Goal: Transaction & Acquisition: Purchase product/service

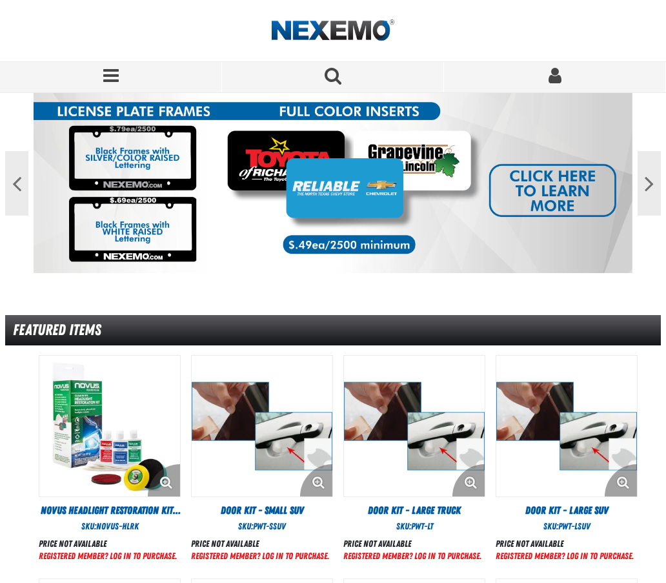
click at [114, 79] on span "Menu" at bounding box center [110, 75] width 15 height 18
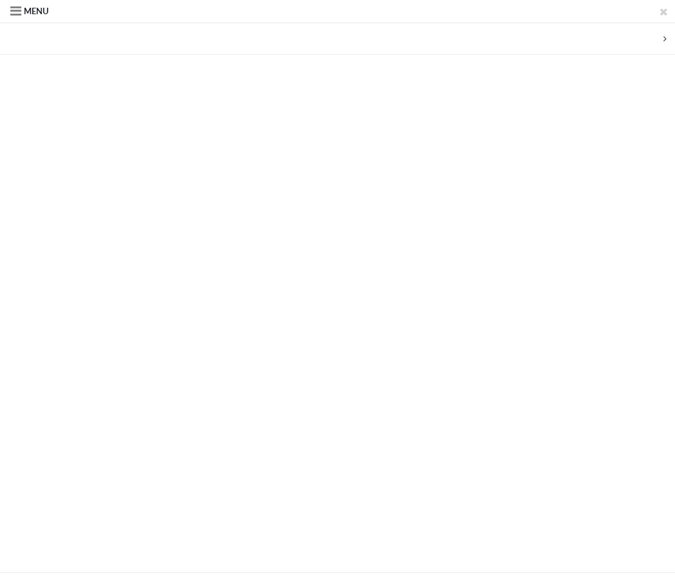
click at [19, 10] on span at bounding box center [15, 11] width 11 height 17
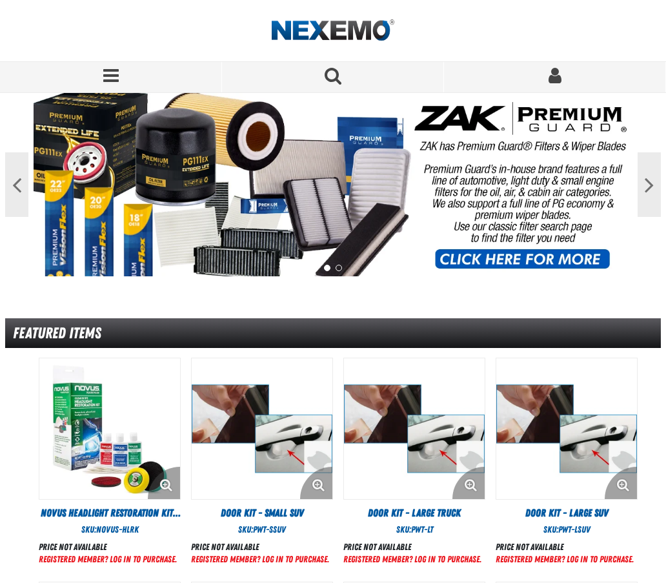
click at [113, 79] on span "Menu" at bounding box center [110, 75] width 15 height 18
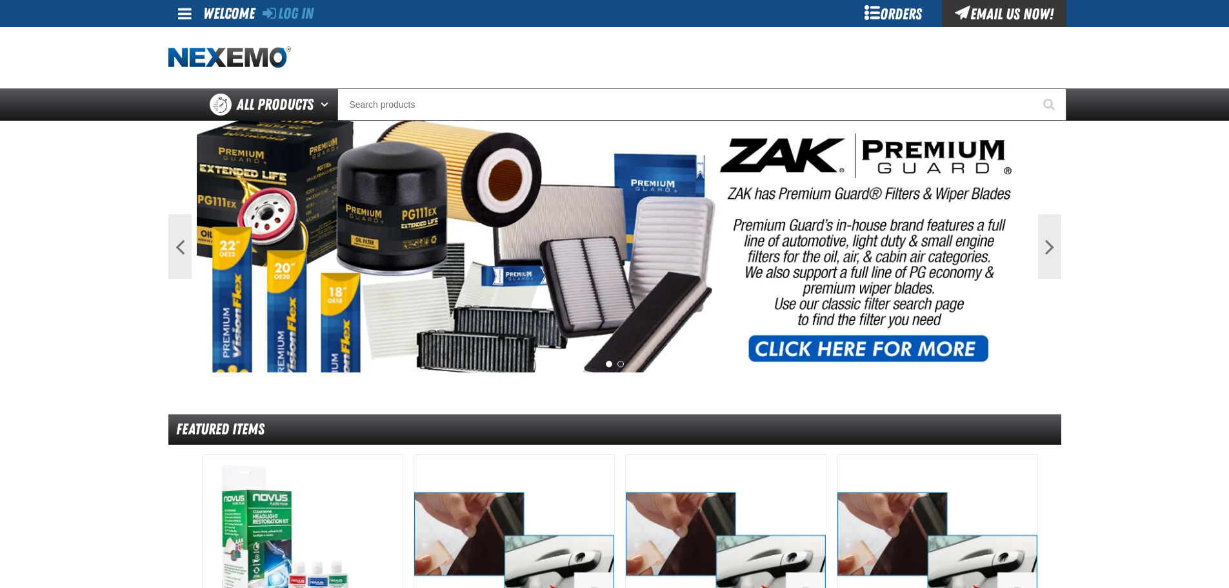
drag, startPoint x: 875, startPoint y: 13, endPoint x: 858, endPoint y: 39, distance: 30.8
click at [665, 13] on div "Orders" at bounding box center [893, 13] width 97 height 27
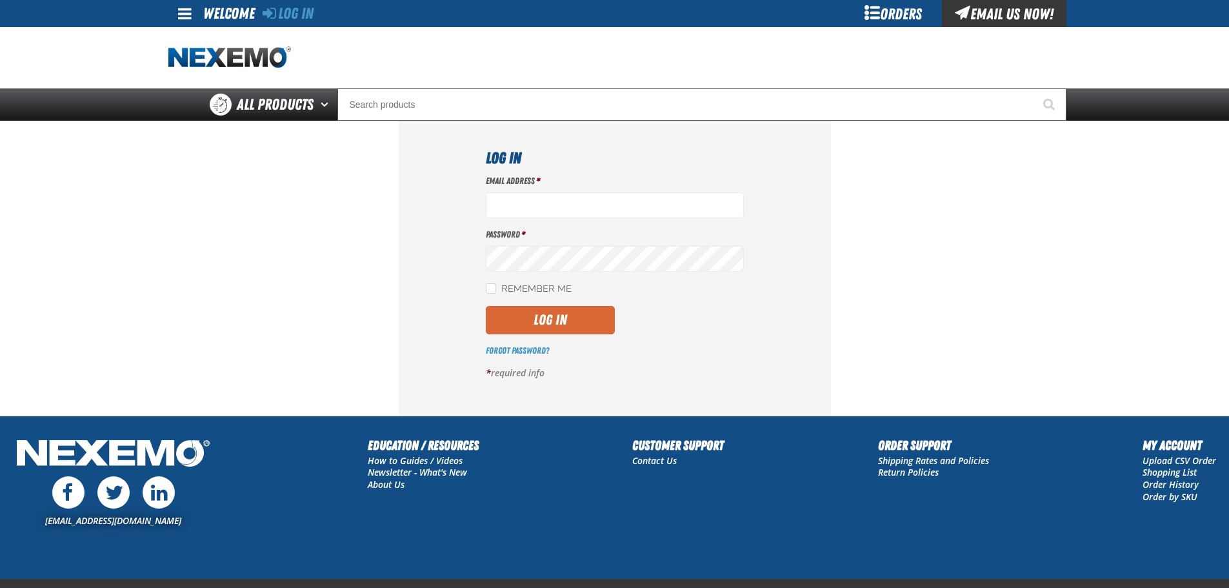
type input "vtoreceptionist@vtaig.com"
click at [574, 326] on button "Log In" at bounding box center [550, 320] width 129 height 28
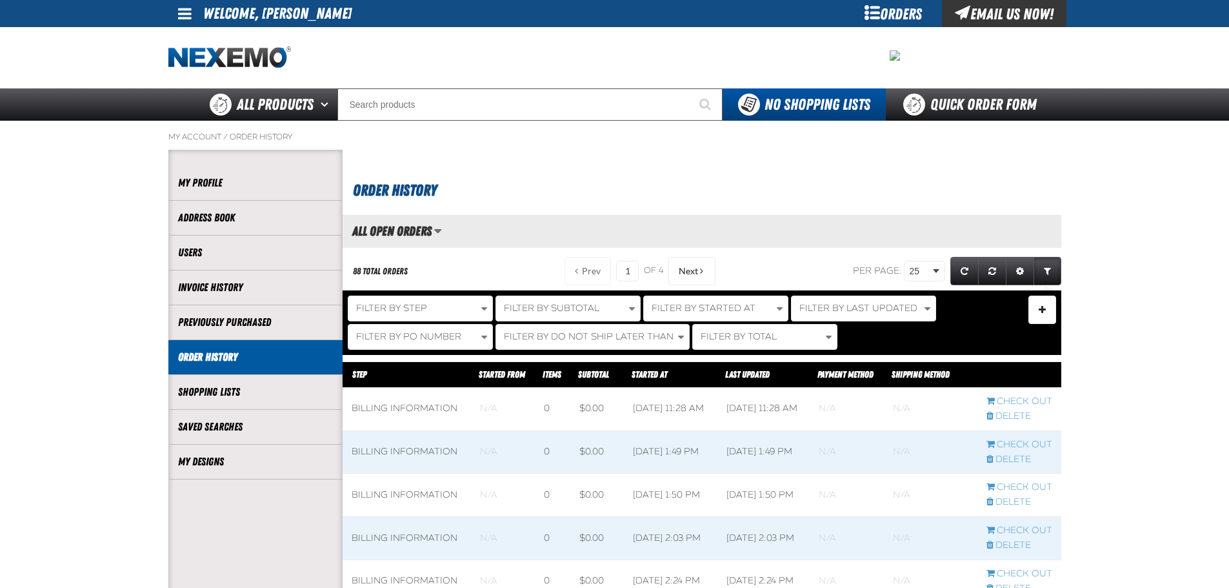
scroll to position [1, 1]
drag, startPoint x: 210, startPoint y: 471, endPoint x: 236, endPoint y: 464, distance: 27.4
click at [210, 470] on li "My Designs" at bounding box center [255, 462] width 174 height 35
click at [251, 466] on link "My Designs" at bounding box center [255, 461] width 155 height 15
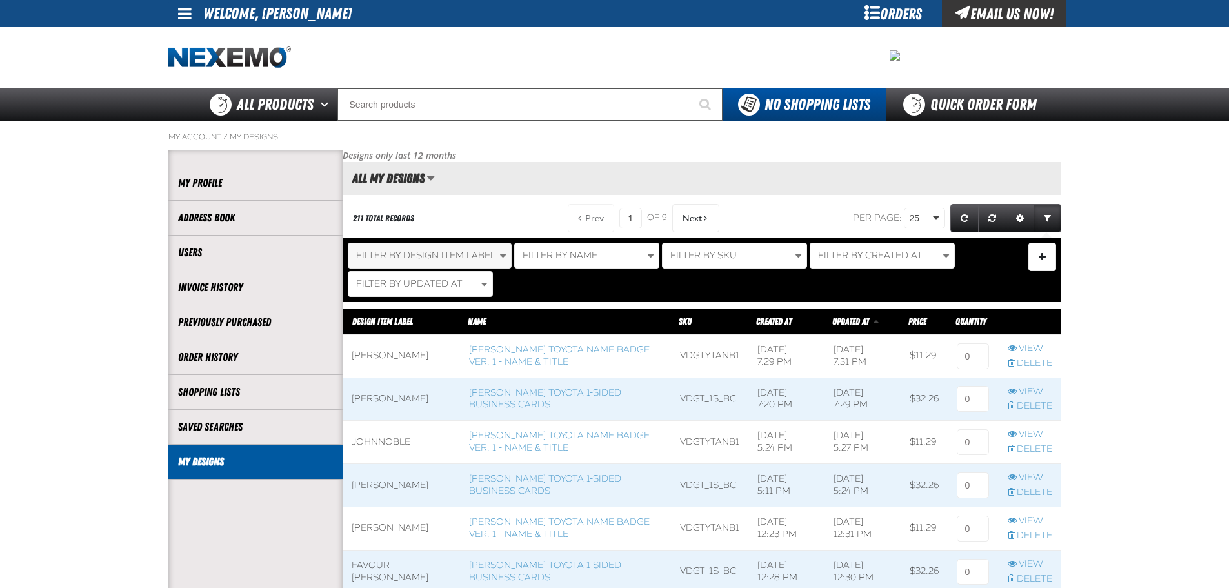
scroll to position [1, 1]
click at [598, 257] on button "Filter By Name" at bounding box center [586, 256] width 145 height 26
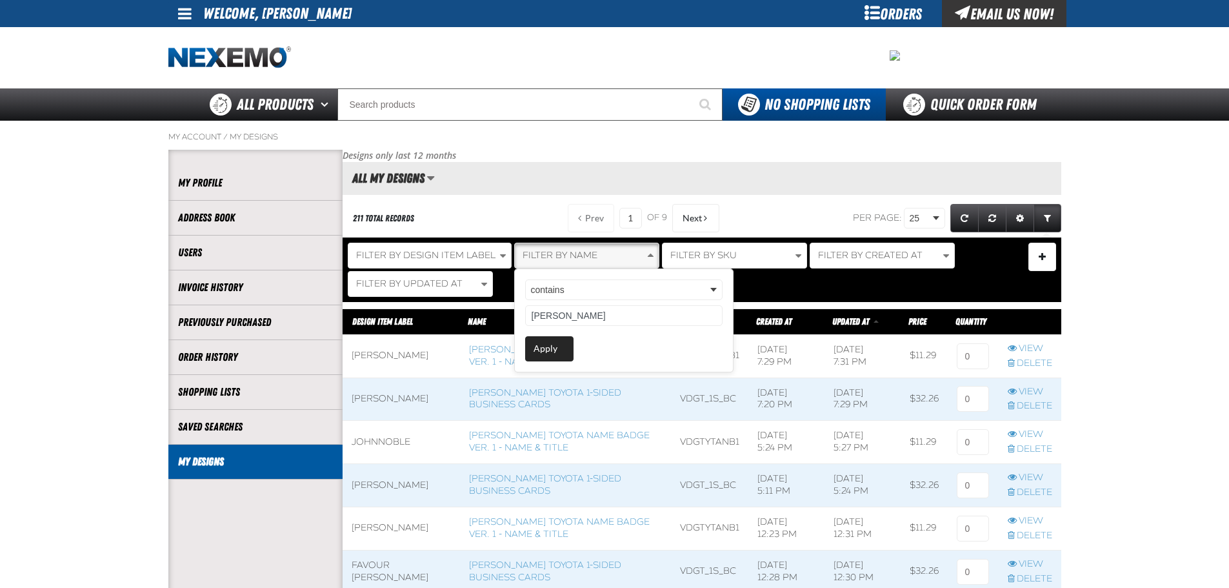
type input "BRANDON"
click at [559, 352] on button "Apply" at bounding box center [549, 348] width 48 height 25
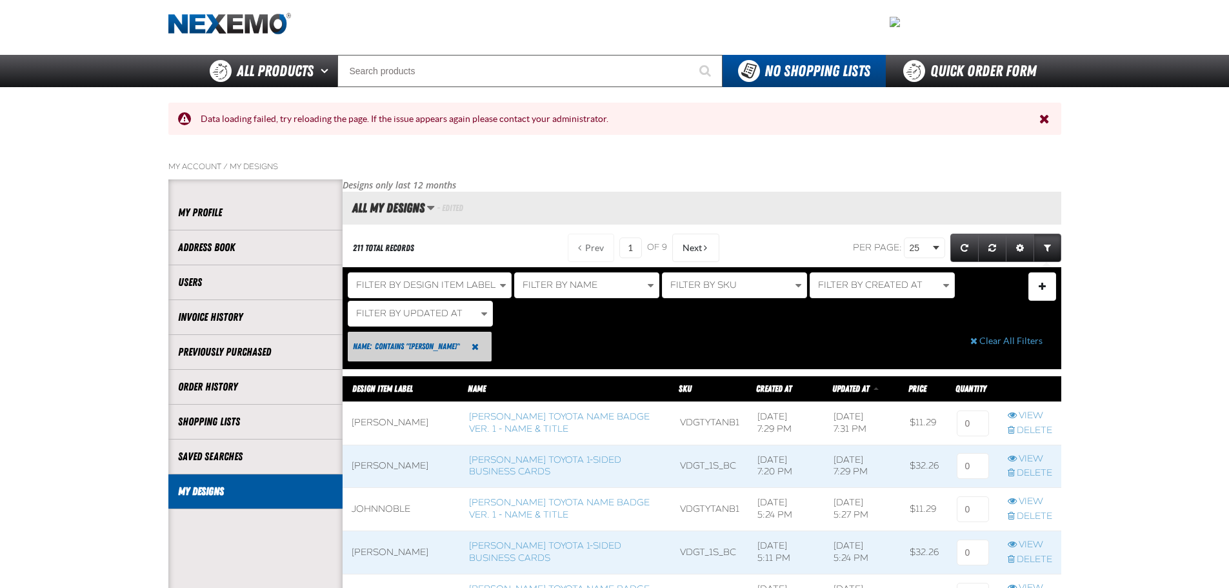
scroll to position [65, 0]
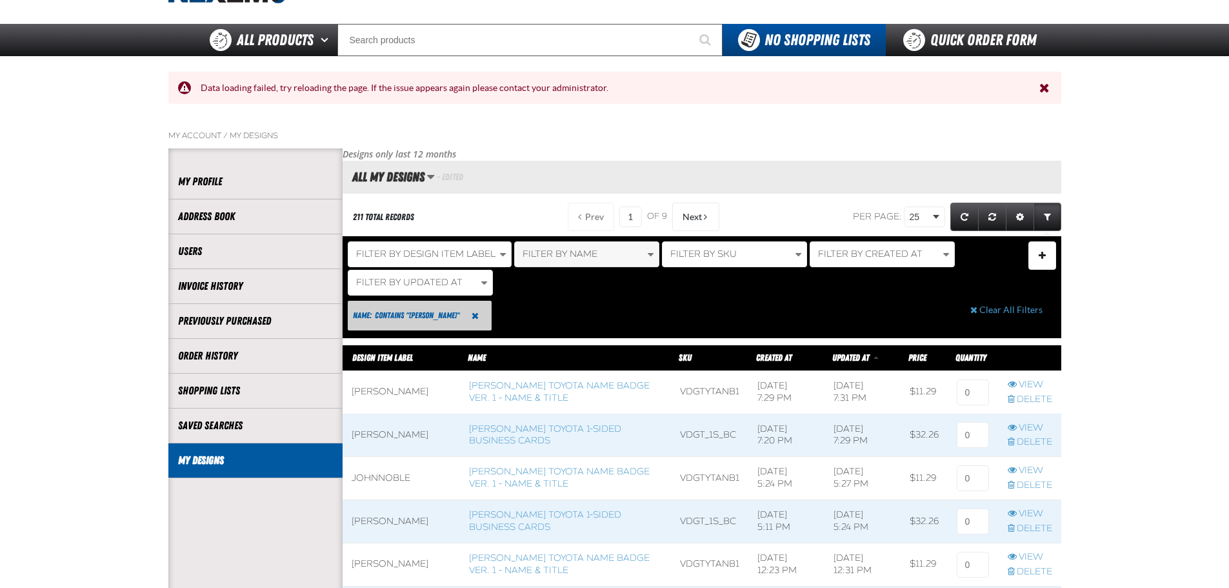
click at [610, 261] on button "Filter By Name" at bounding box center [586, 254] width 145 height 26
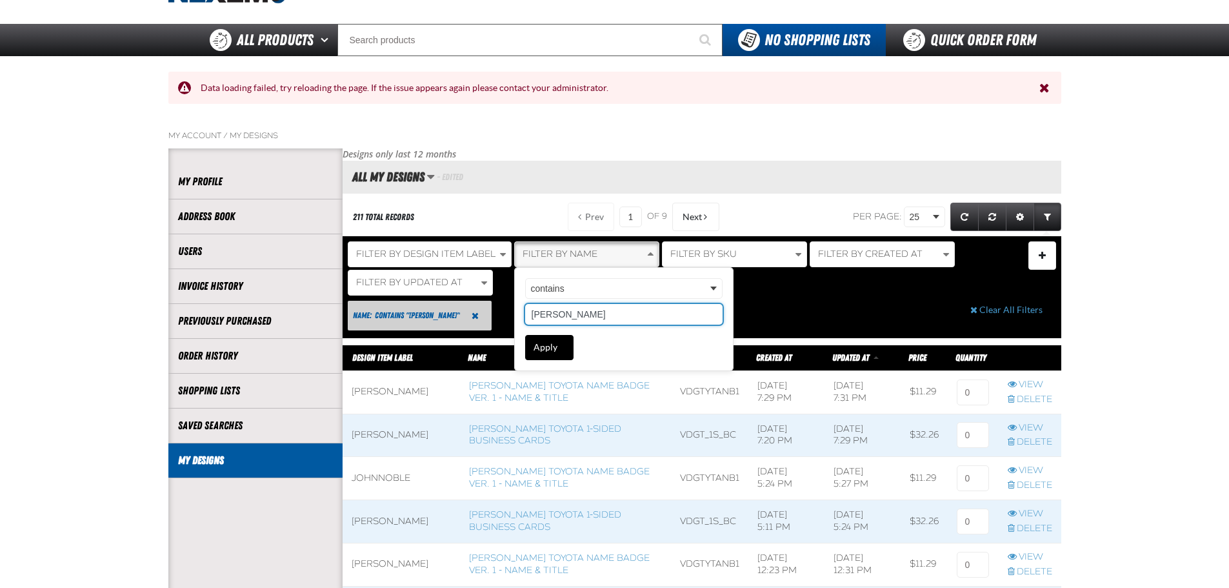
type input "BRANDON"
click at [561, 353] on button "Apply" at bounding box center [549, 347] width 48 height 25
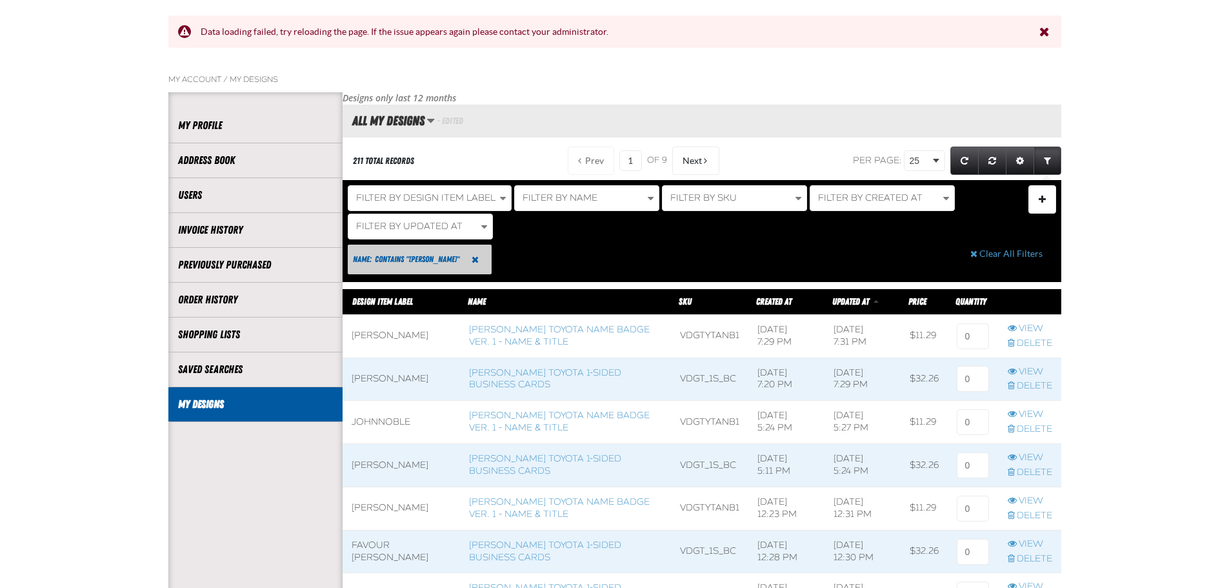
scroll to position [129, 0]
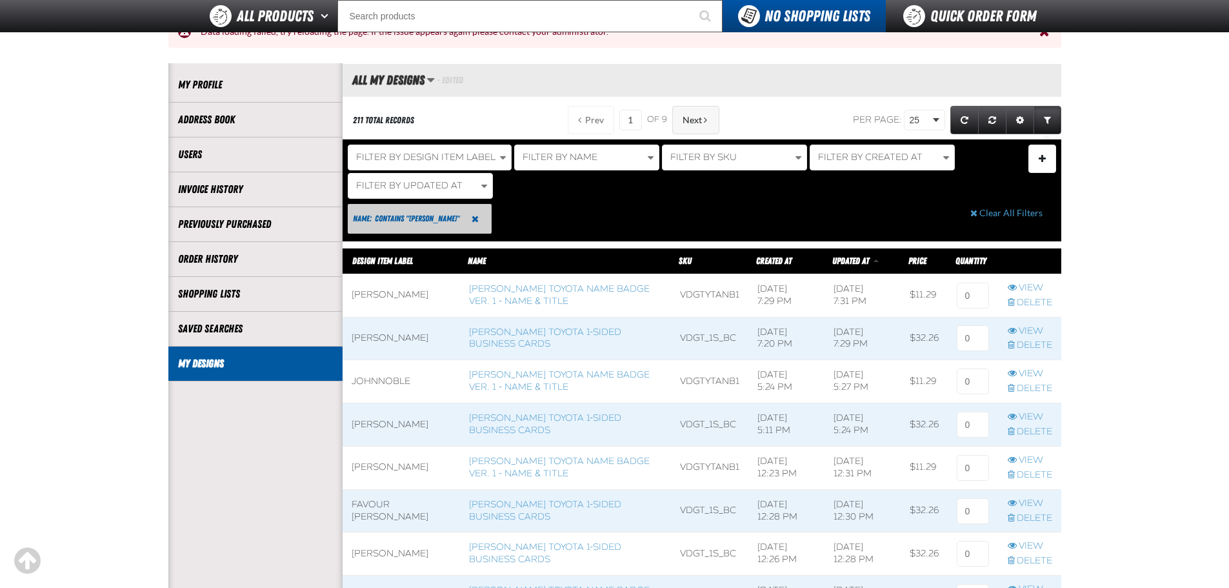
click at [704, 115] on span at bounding box center [705, 119] width 3 height 9
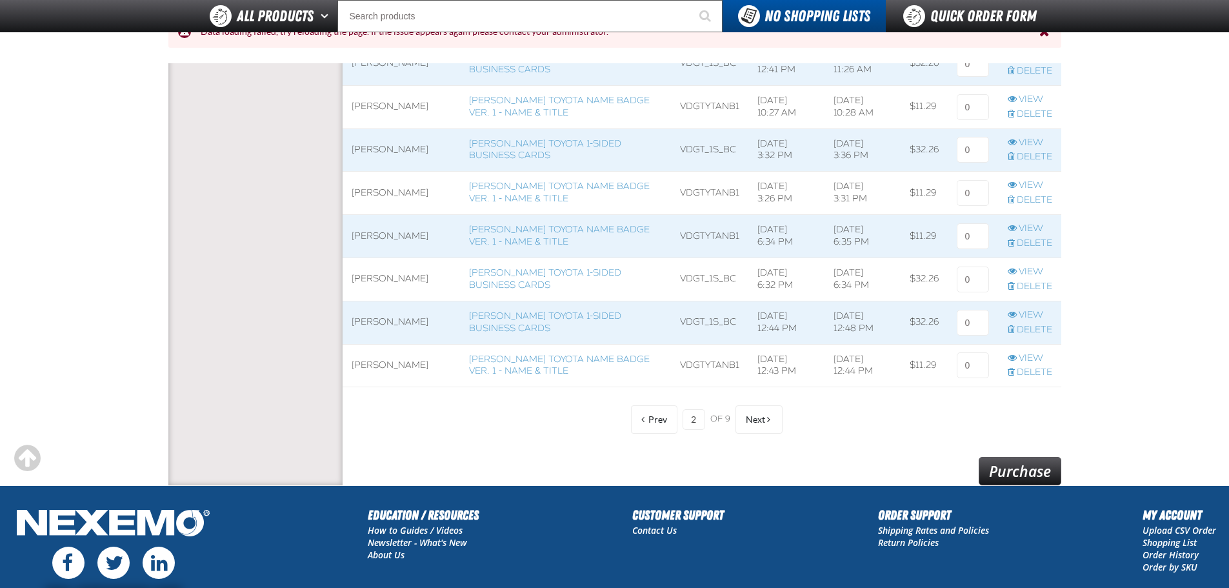
scroll to position [1161, 0]
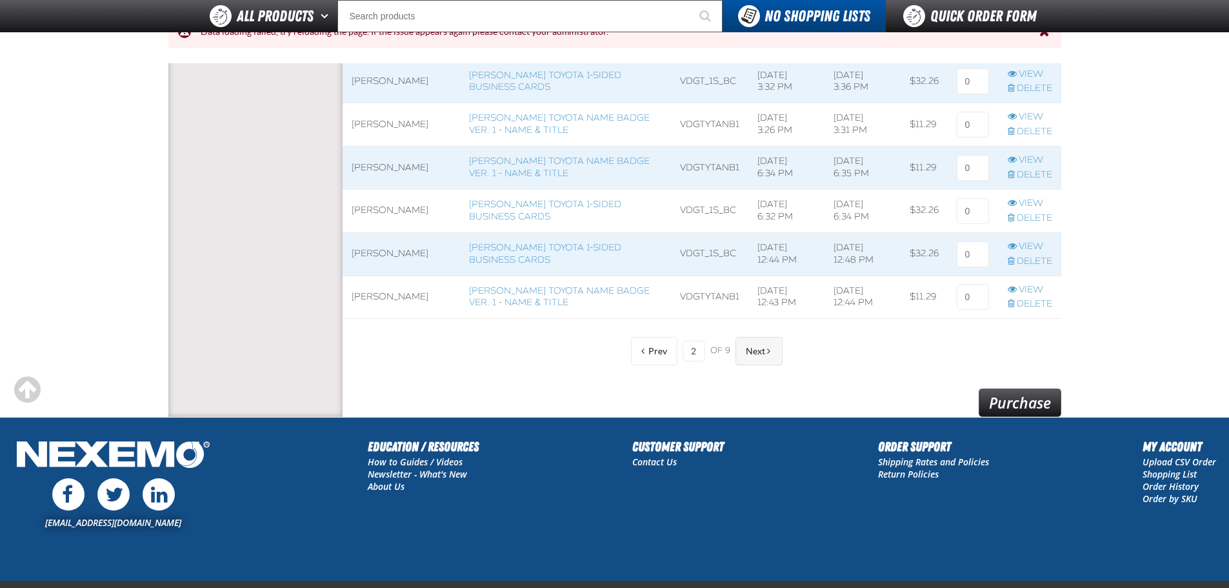
click at [766, 357] on button "Next" at bounding box center [758, 351] width 47 height 28
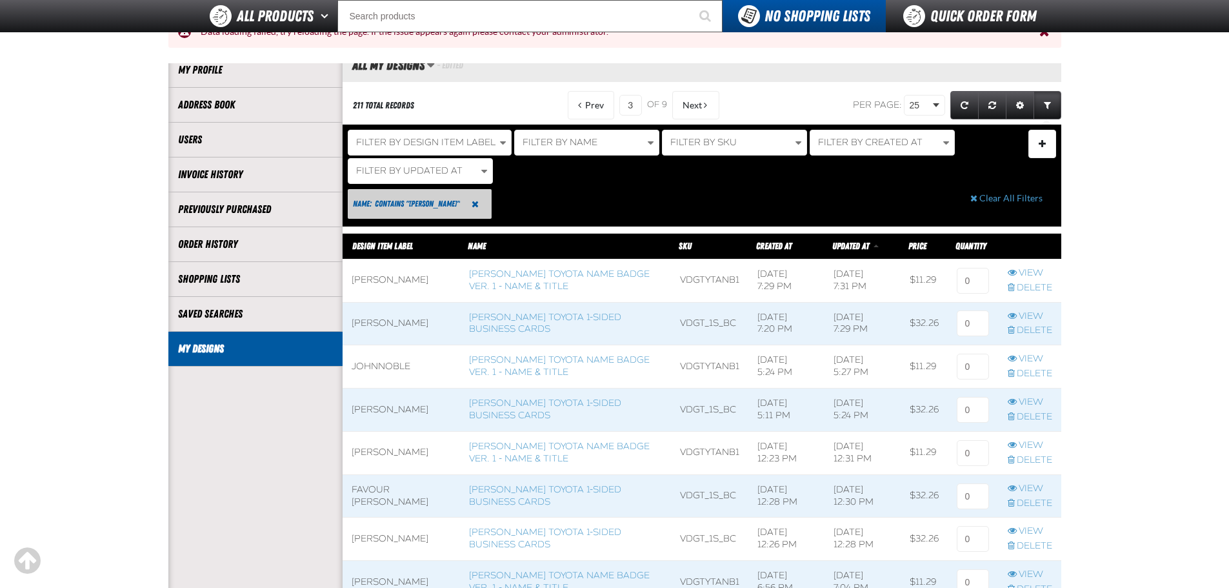
scroll to position [129, 0]
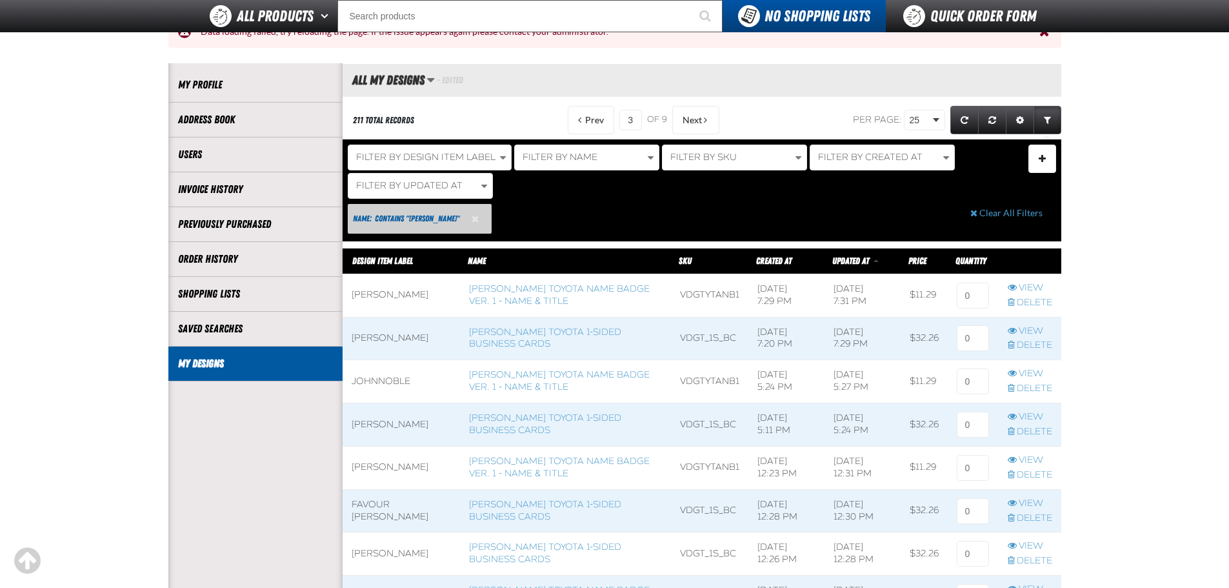
click at [472, 220] on span "Reset Name Filter" at bounding box center [475, 218] width 7 height 9
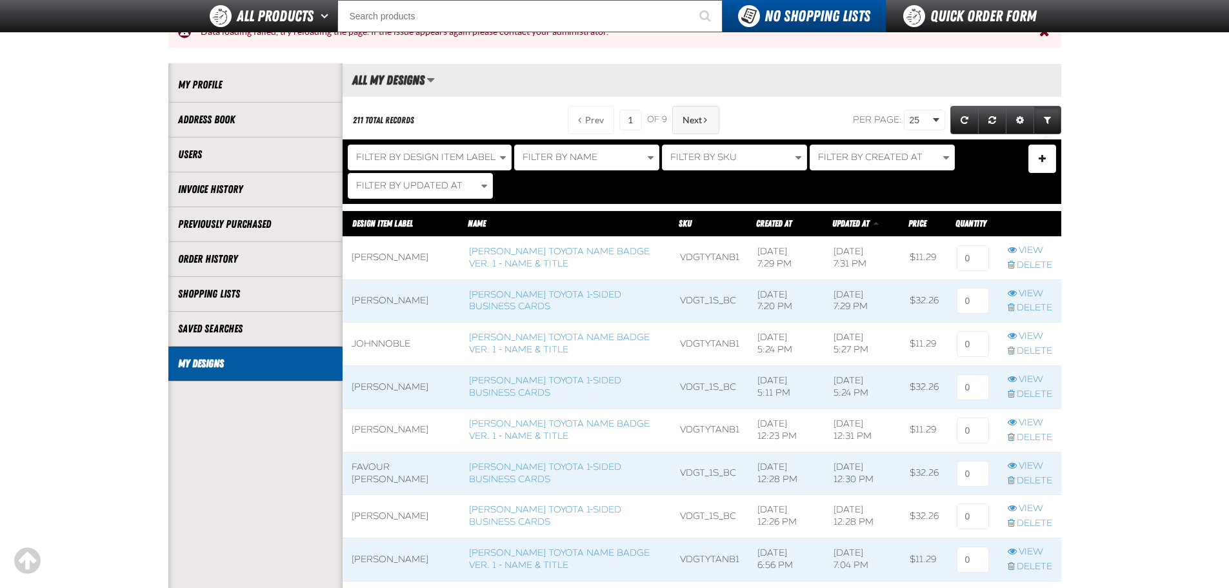
click at [694, 121] on span "Next" at bounding box center [692, 120] width 19 height 10
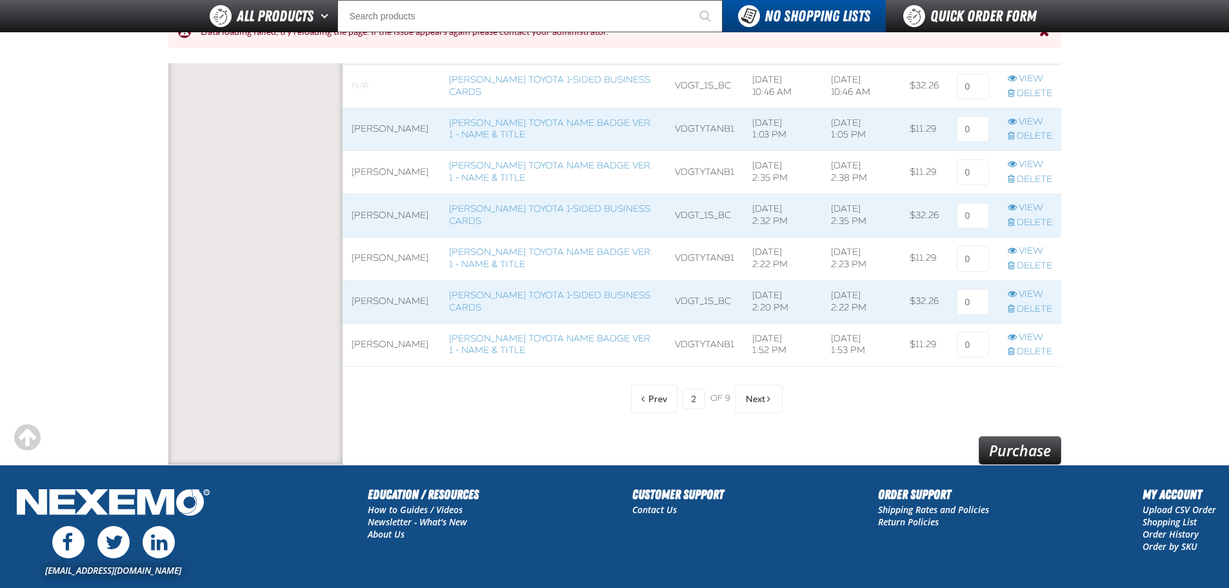
scroll to position [1097, 0]
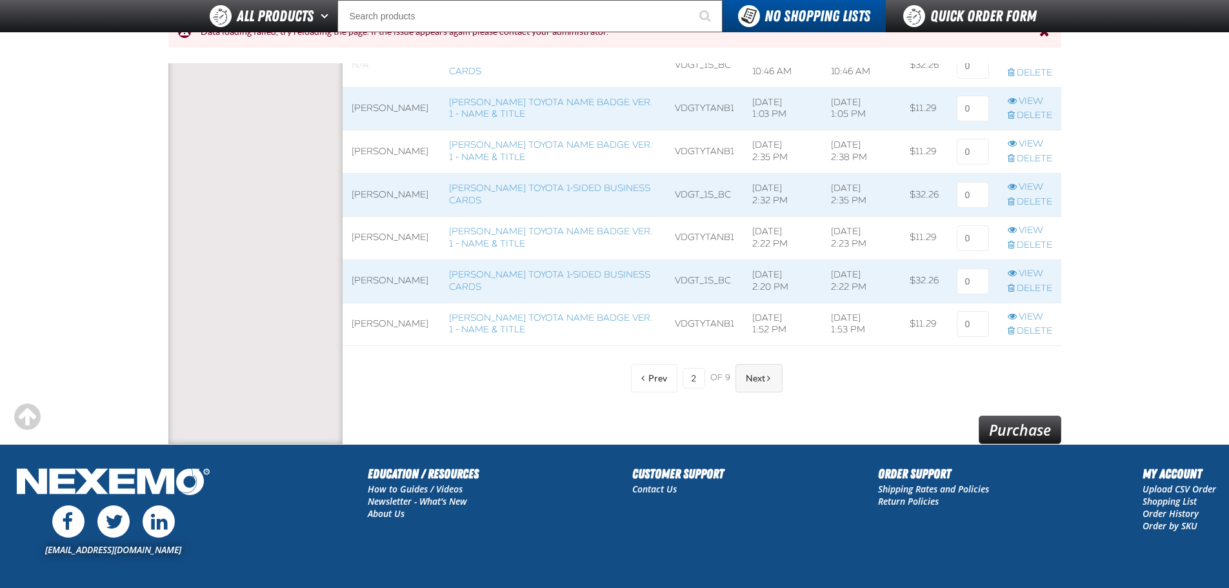
click at [755, 377] on span "Next" at bounding box center [755, 378] width 19 height 10
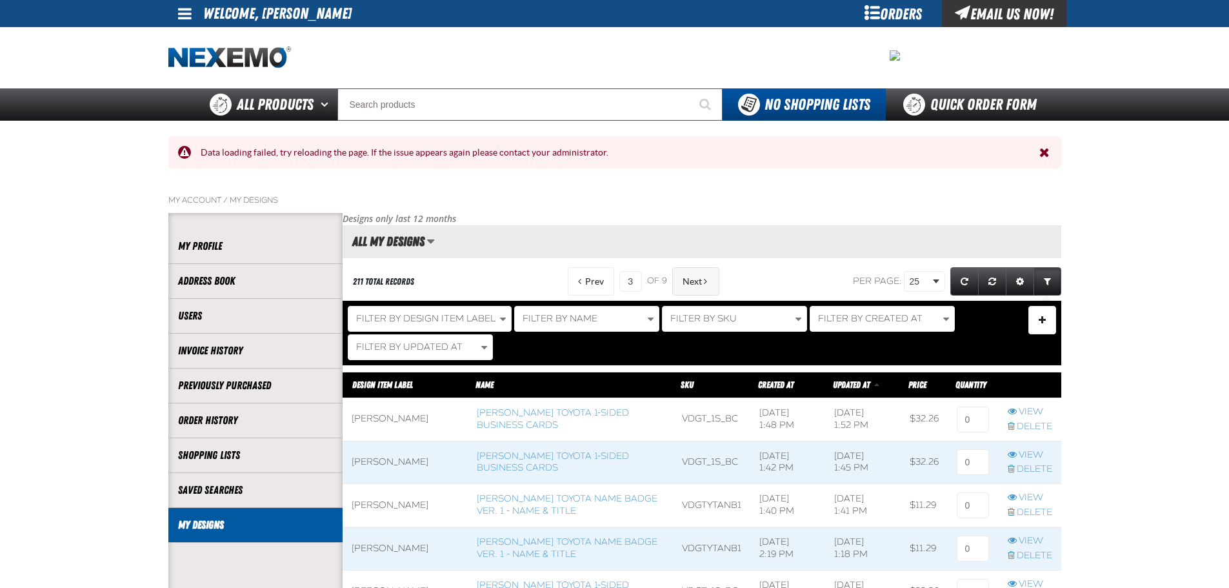
click at [686, 285] on span "Next" at bounding box center [692, 281] width 19 height 10
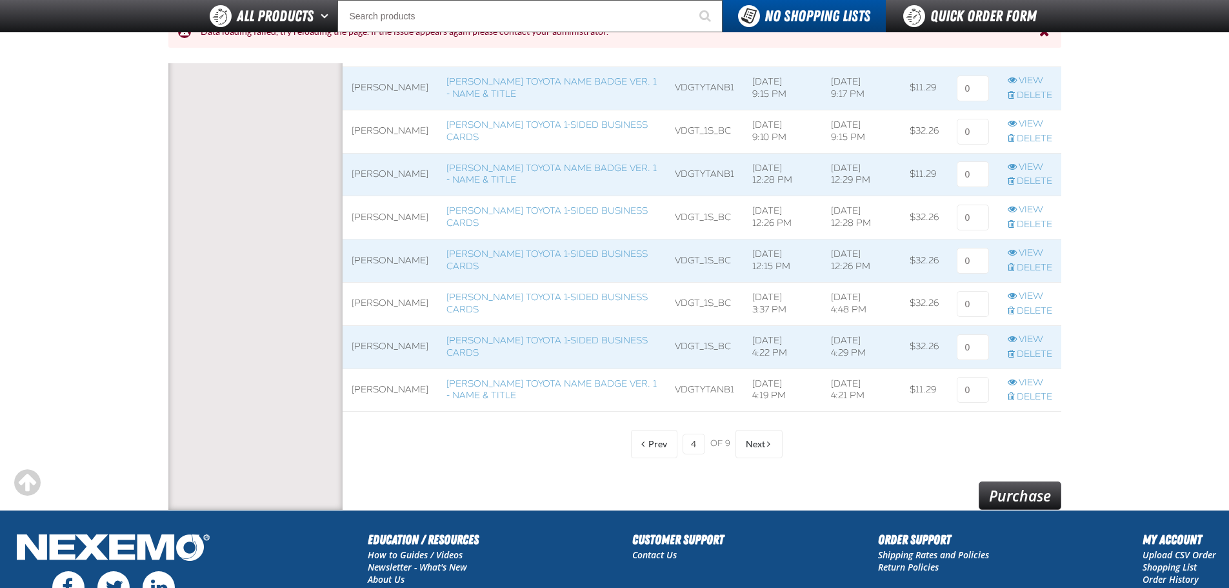
scroll to position [1032, 0]
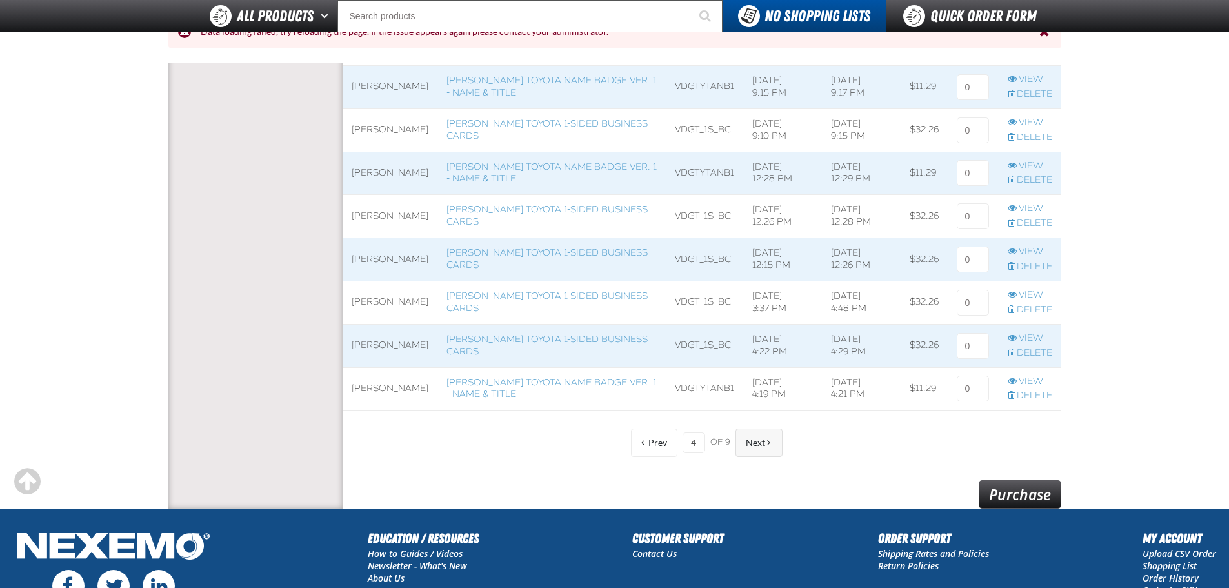
click at [763, 442] on span "Next" at bounding box center [755, 442] width 19 height 10
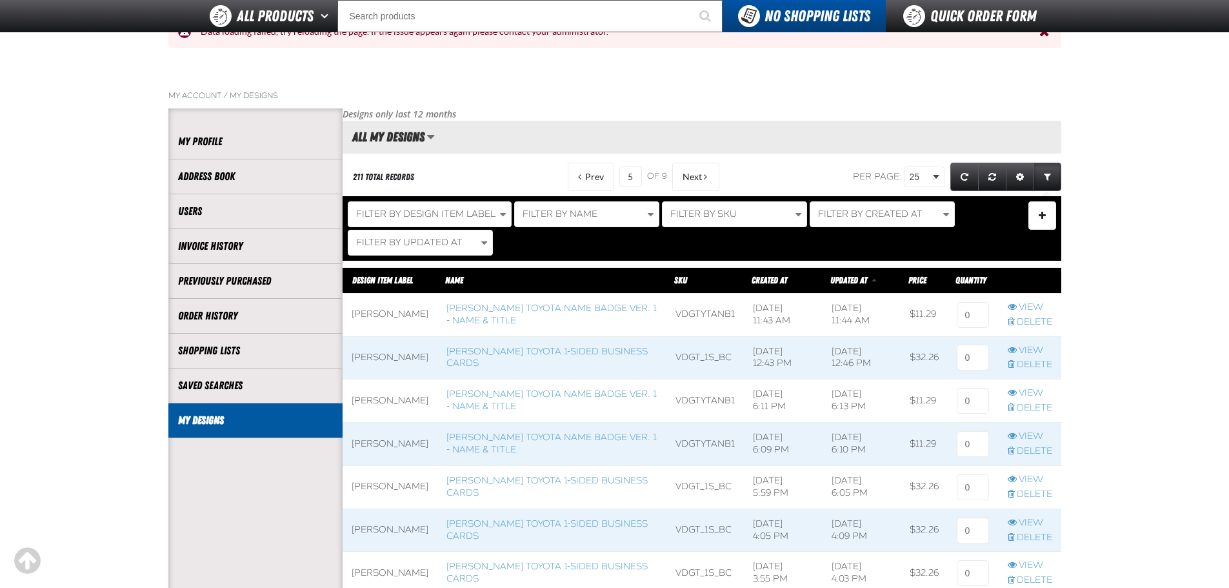
scroll to position [65, 0]
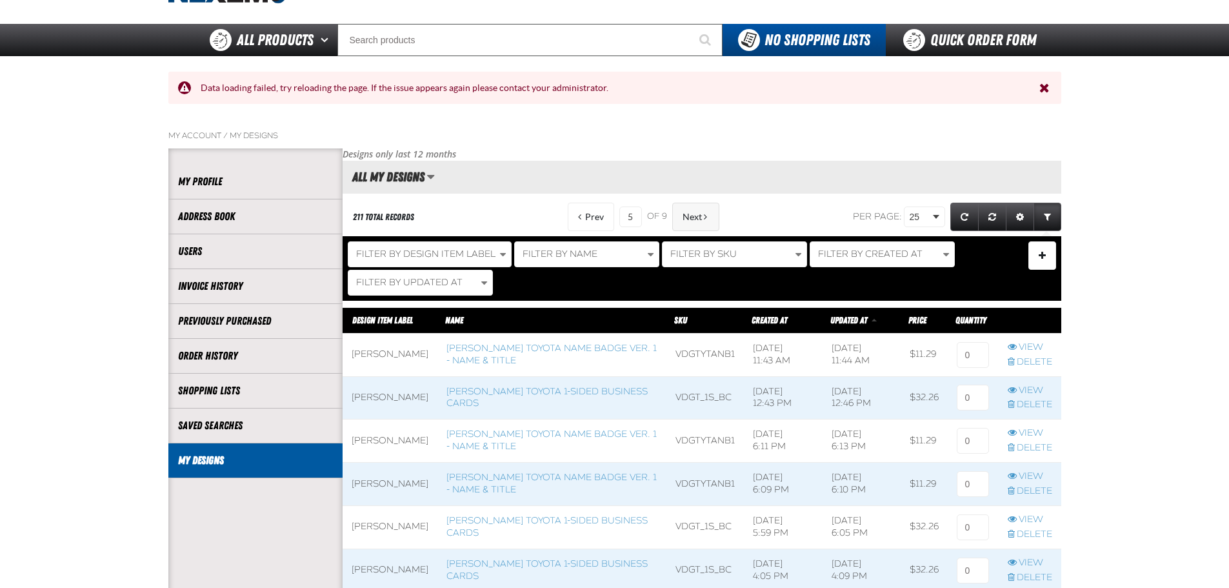
click at [685, 214] on span "Next" at bounding box center [692, 217] width 19 height 10
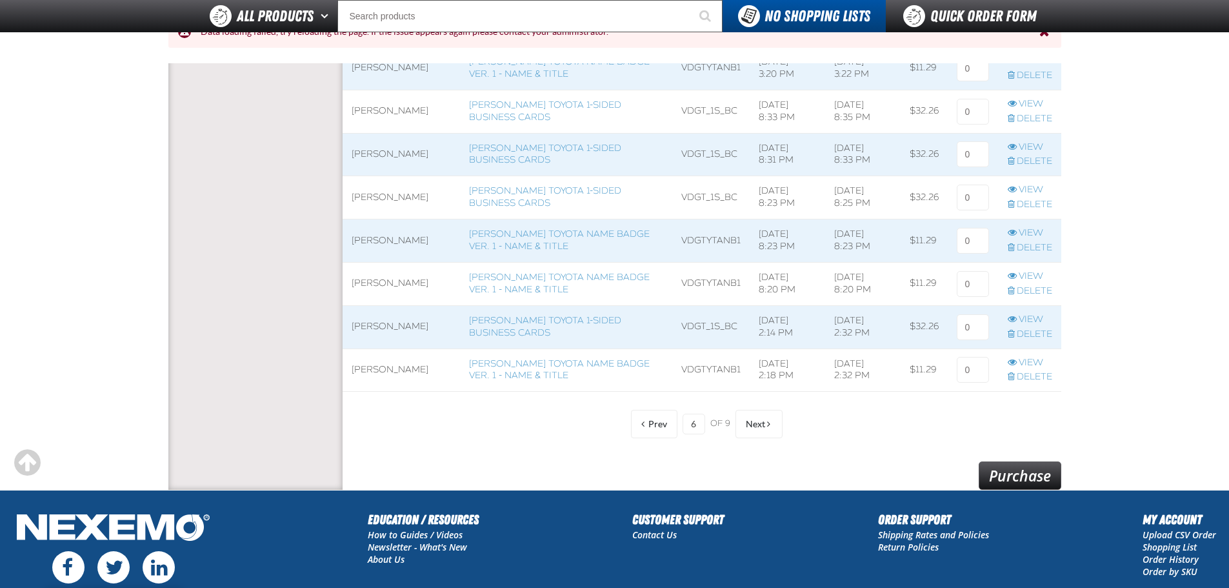
scroll to position [1097, 0]
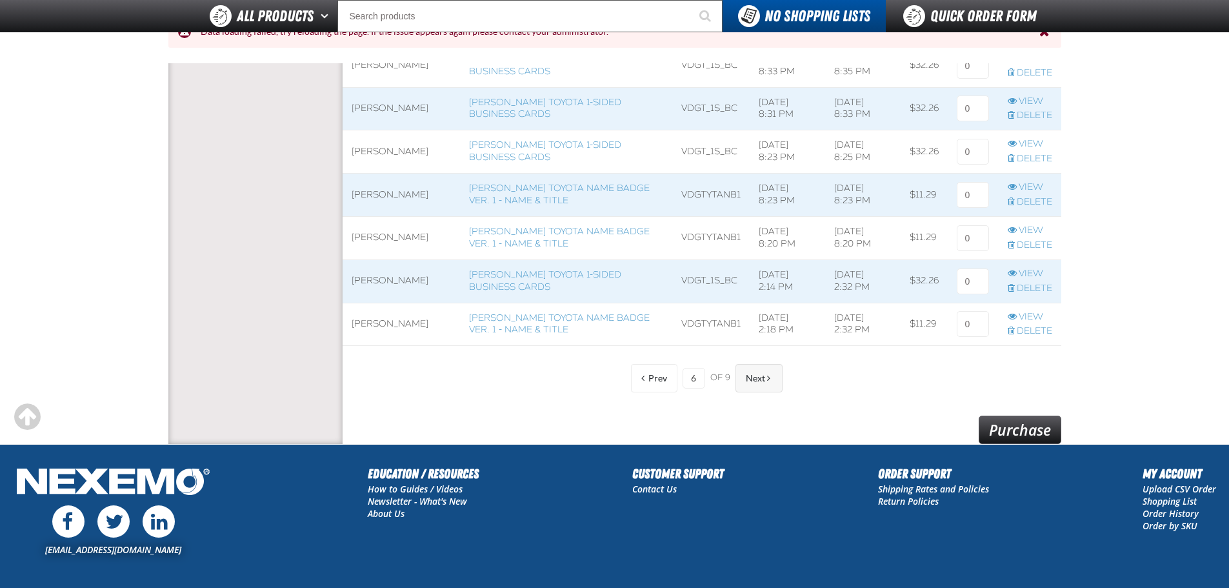
click at [776, 382] on button "Next" at bounding box center [758, 378] width 47 height 28
click at [770, 378] on button "Next" at bounding box center [758, 378] width 47 height 28
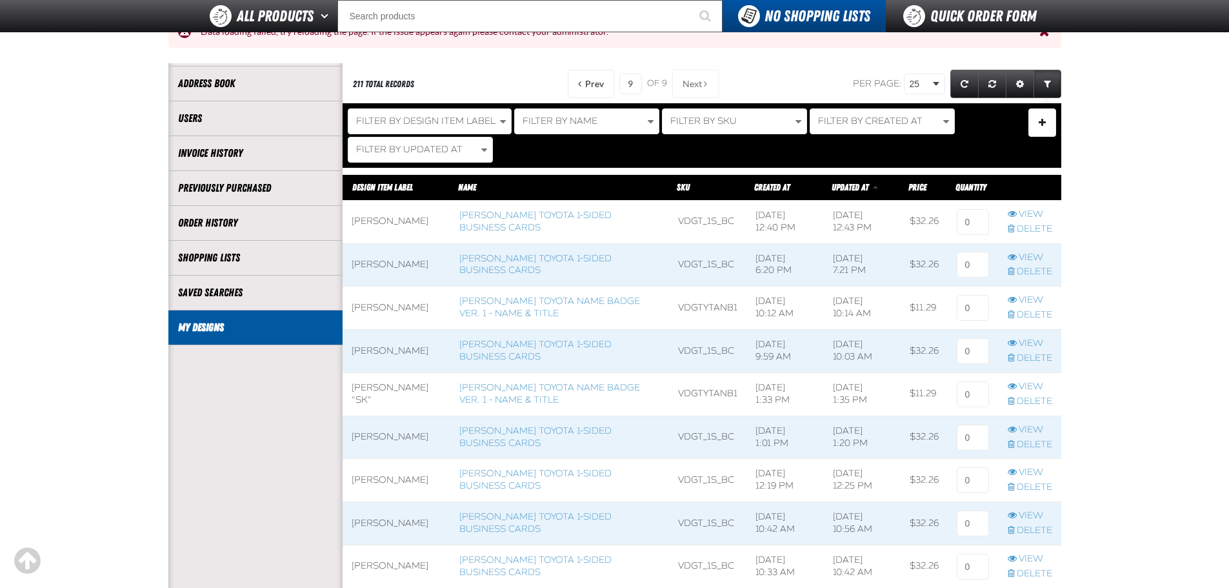
scroll to position [145, 0]
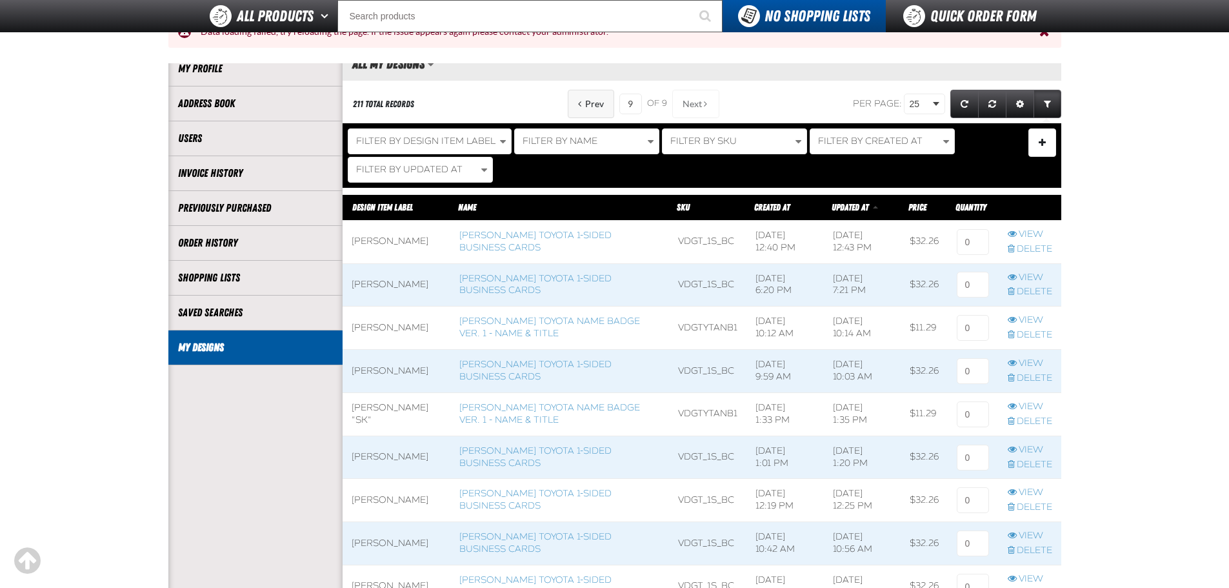
click at [579, 108] on button "Prev" at bounding box center [591, 104] width 46 height 28
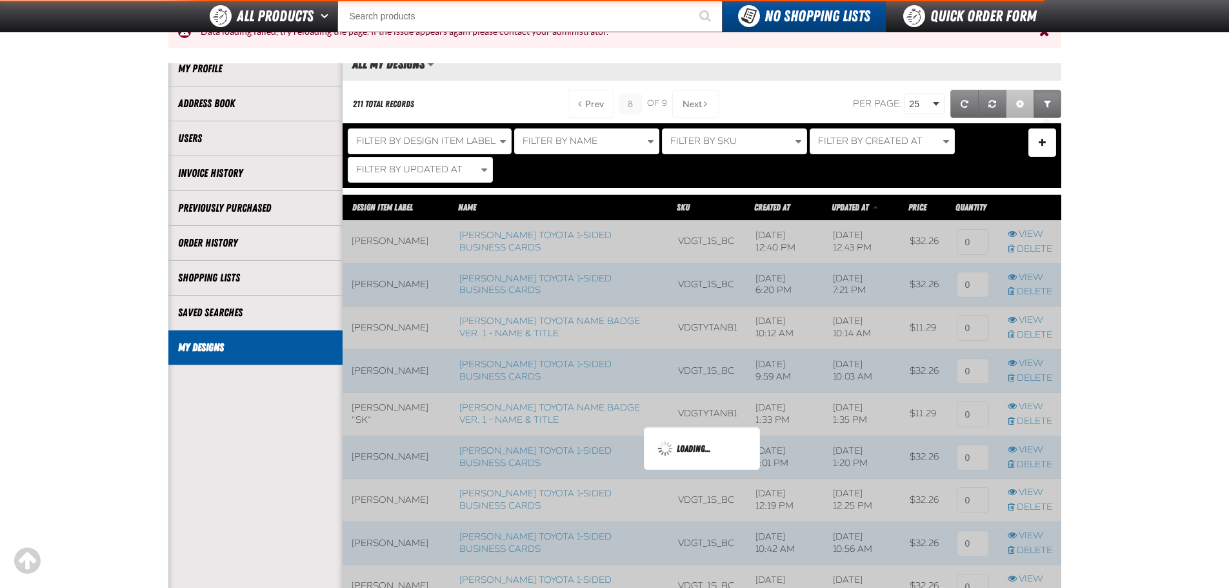
scroll to position [1112, 719]
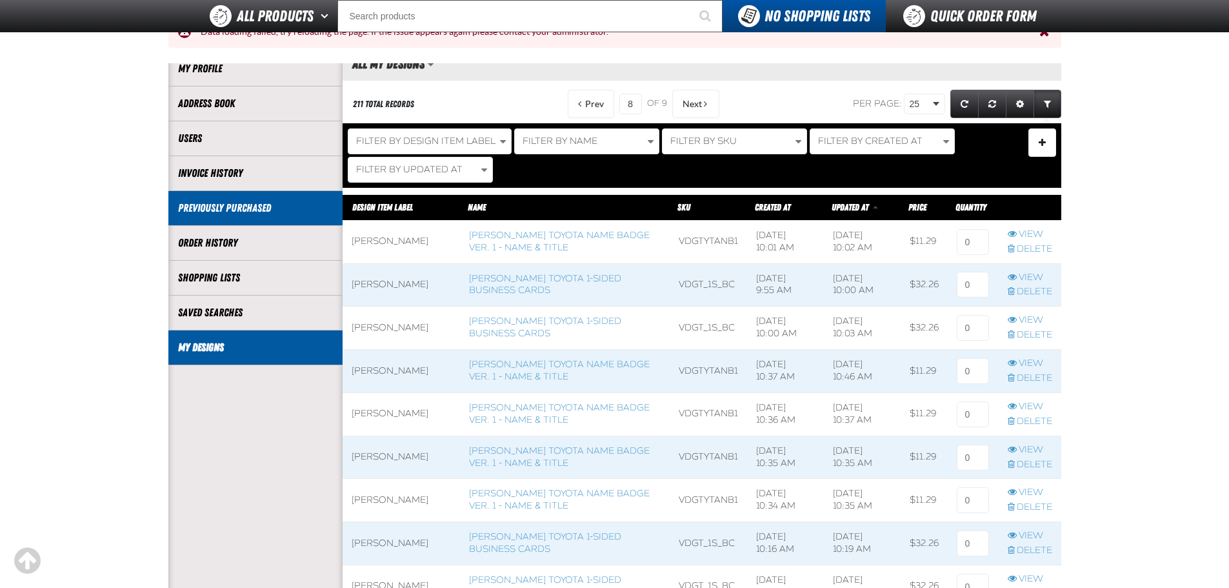
click at [283, 217] on li "Previously Purchased" at bounding box center [255, 208] width 174 height 35
click at [255, 209] on link "Previously Purchased" at bounding box center [255, 208] width 155 height 15
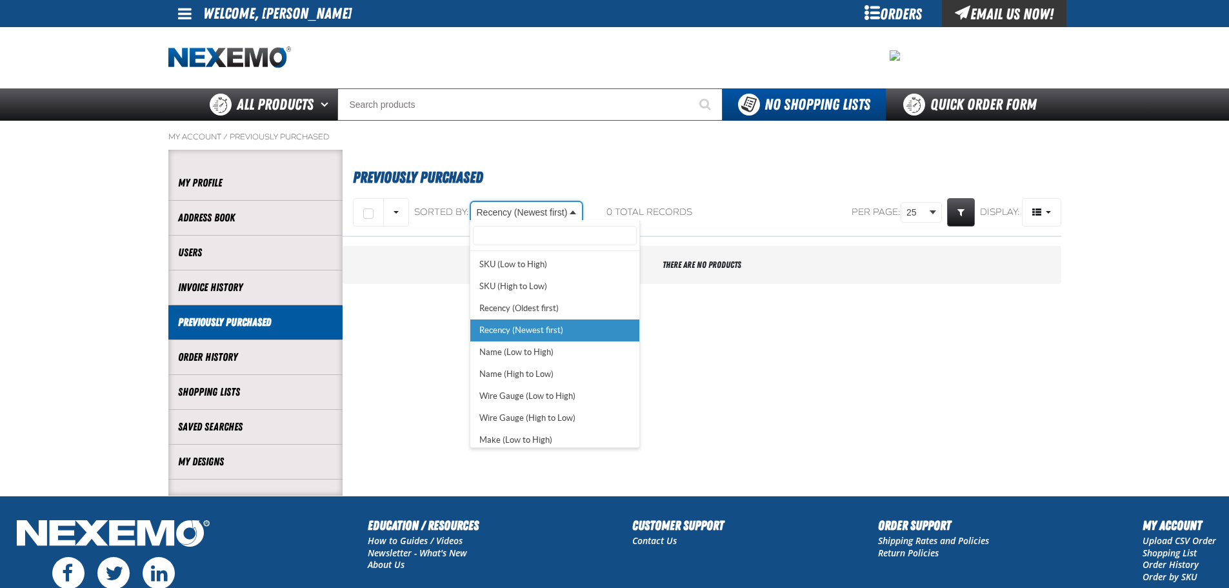
click at [529, 210] on body "Skip to Main Content Staging Site 5.1 Upgrade Site My Account My Account Suppor…" at bounding box center [614, 371] width 1229 height 742
click at [446, 332] on body "Skip to Main Content Staging Site 5.1 Upgrade Site My Account My Account Suppor…" at bounding box center [614, 371] width 1229 height 742
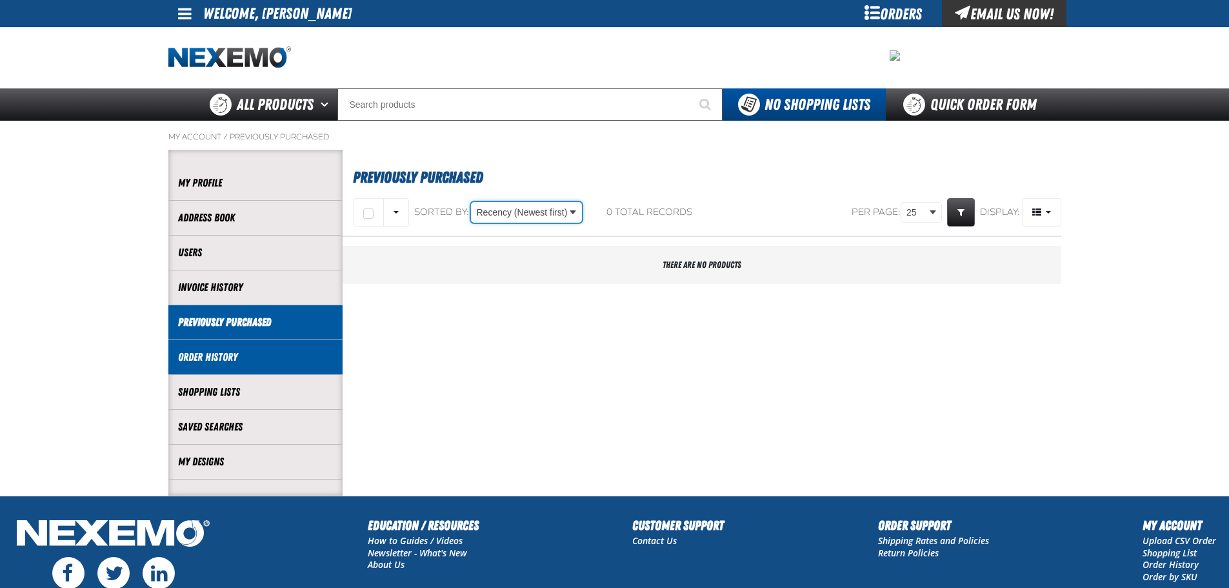
drag, startPoint x: 221, startPoint y: 354, endPoint x: 235, endPoint y: 357, distance: 13.9
click at [222, 354] on link "Order History" at bounding box center [255, 357] width 155 height 15
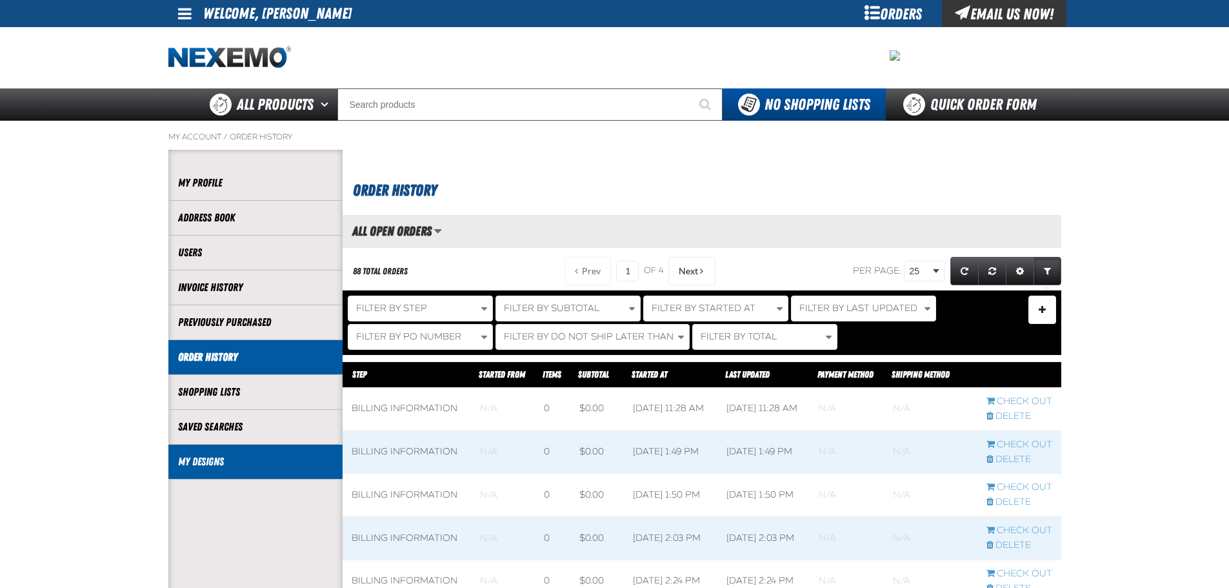
click at [230, 468] on link "My Designs" at bounding box center [255, 461] width 155 height 15
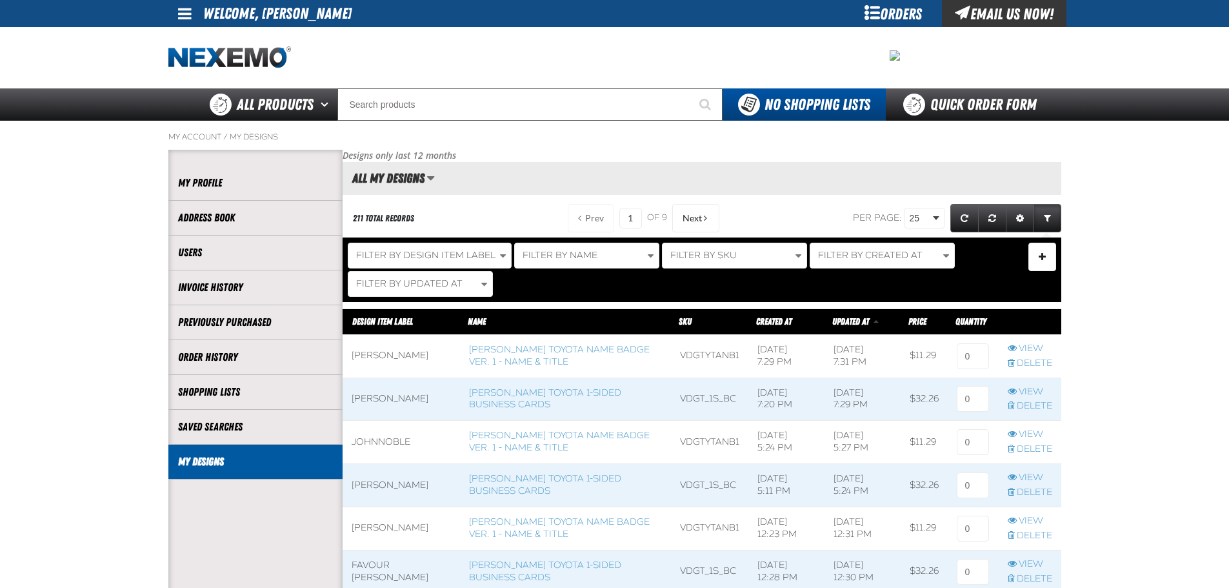
scroll to position [1, 1]
click at [514, 404] on link "[PERSON_NAME] Toyota 1-sided Business Cards" at bounding box center [545, 398] width 152 height 23
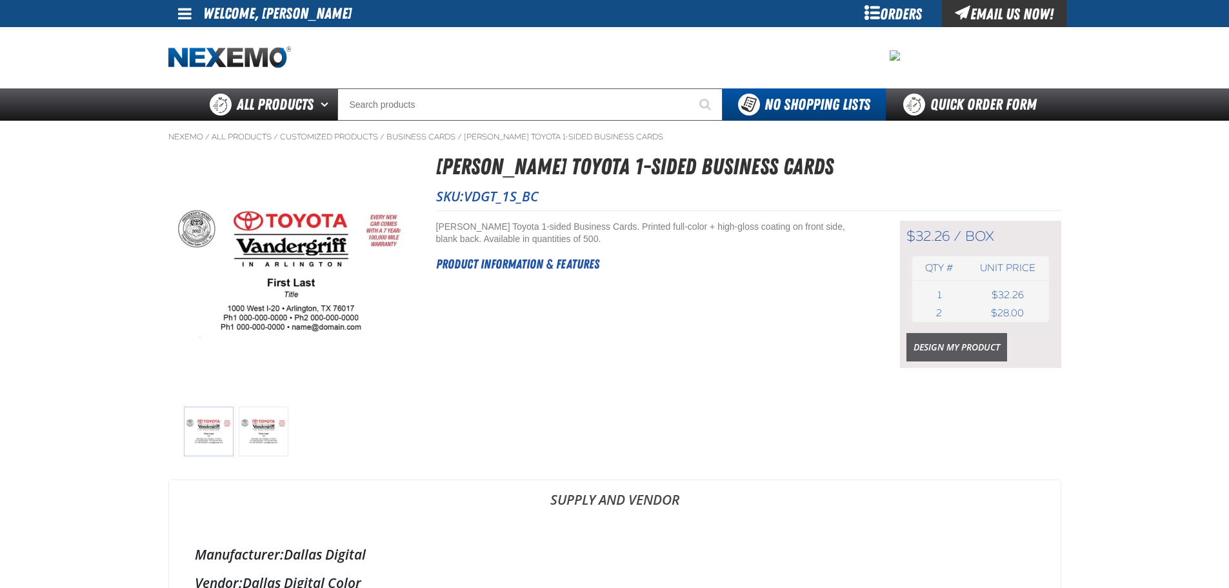
click at [969, 348] on link "Design My Product" at bounding box center [956, 347] width 101 height 28
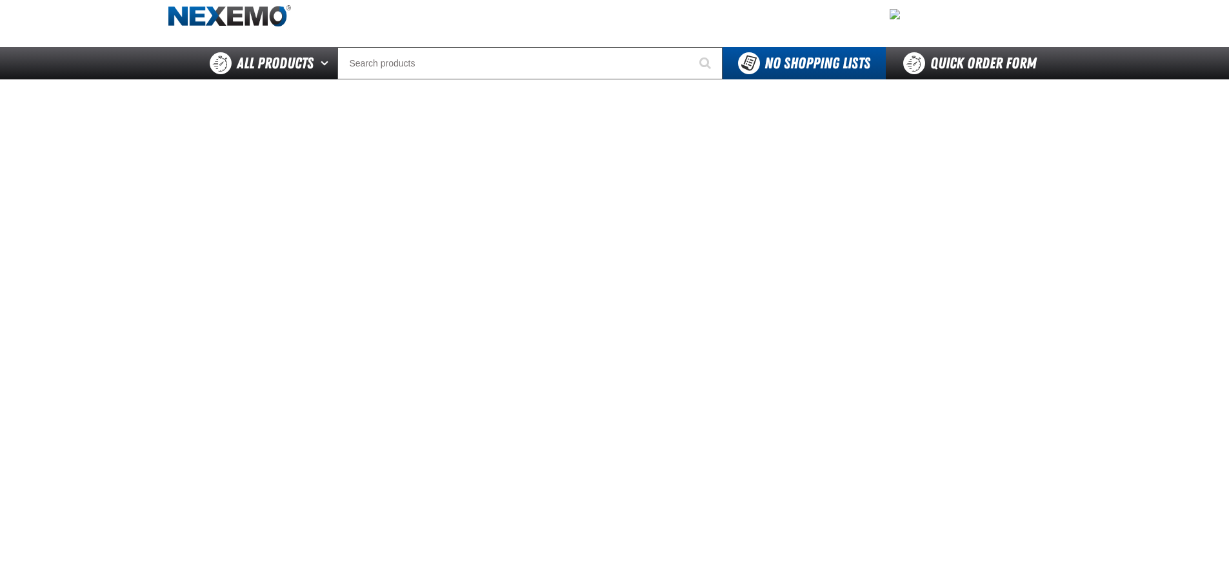
scroll to position [65, 0]
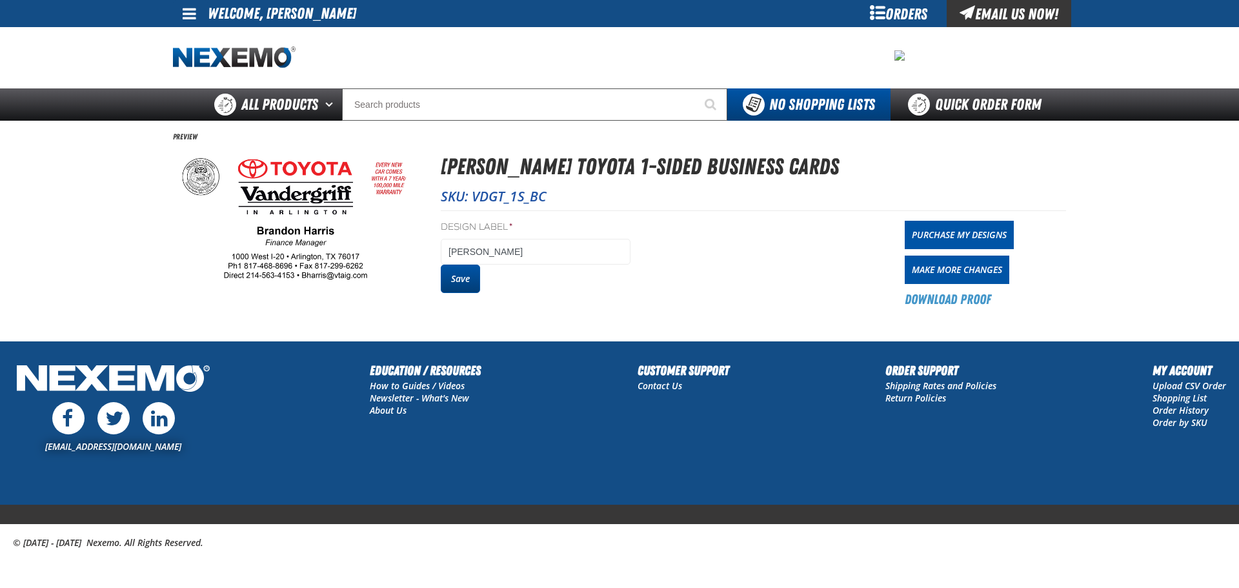
click at [454, 280] on button "Save" at bounding box center [460, 279] width 39 height 28
click at [944, 234] on link "Purchase My Designs" at bounding box center [958, 235] width 109 height 28
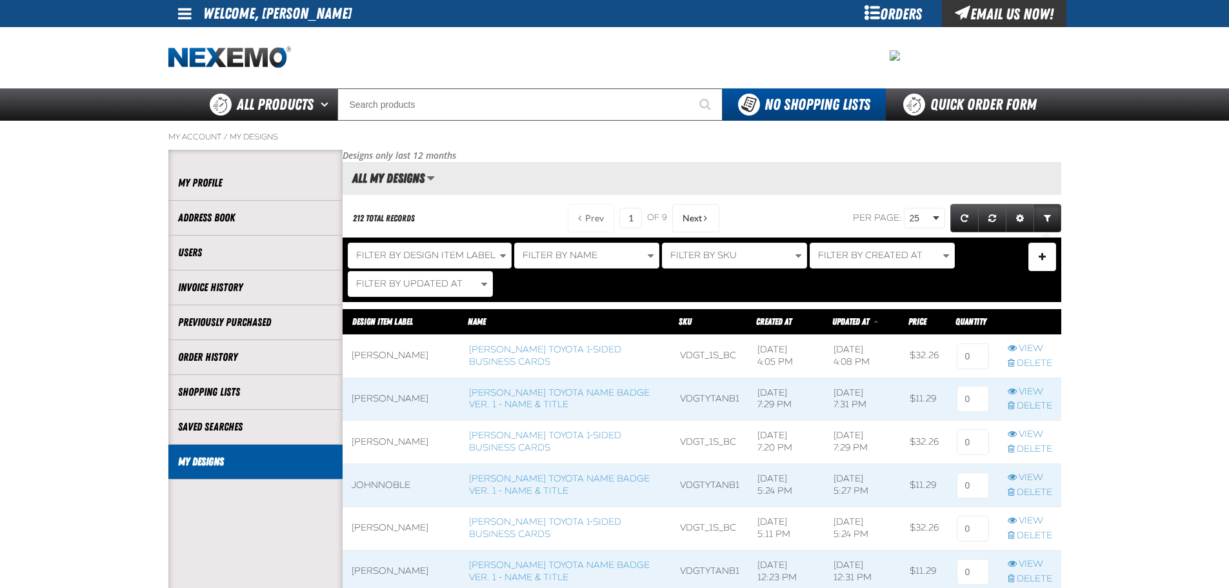
scroll to position [1, 1]
click at [970, 361] on input at bounding box center [973, 356] width 32 height 26
drag, startPoint x: 977, startPoint y: 354, endPoint x: 934, endPoint y: 353, distance: 43.2
click at [944, 358] on tr "Brandon Harris Vandergriff Toyota 1-sided Business Cards VDGT_1S_BC 8/13/2025, …" at bounding box center [702, 355] width 719 height 43
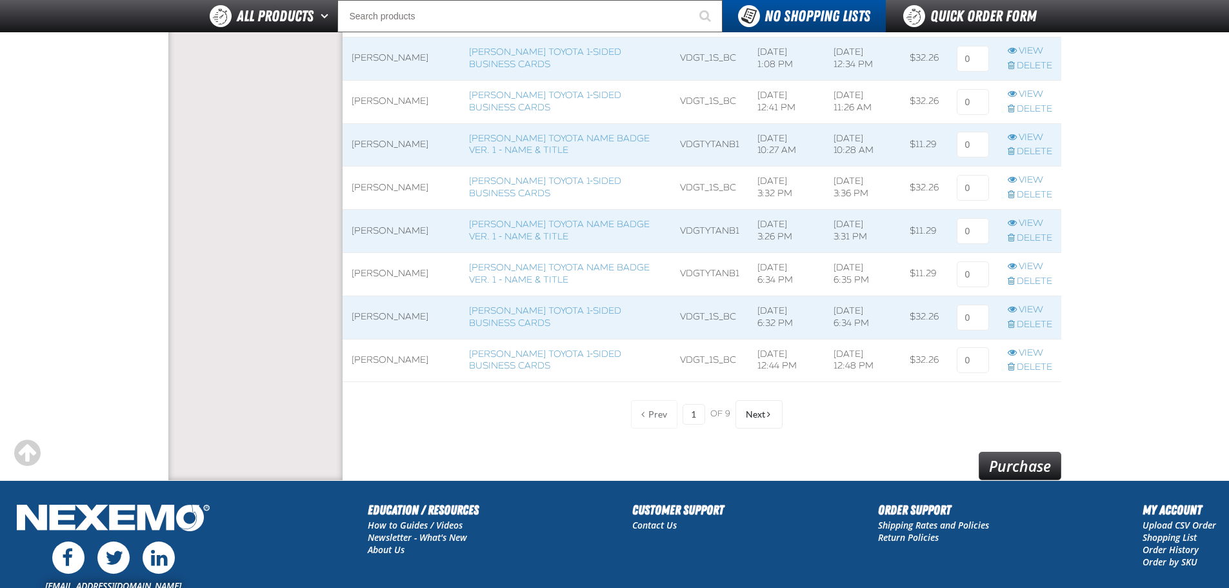
scroll to position [1137, 0]
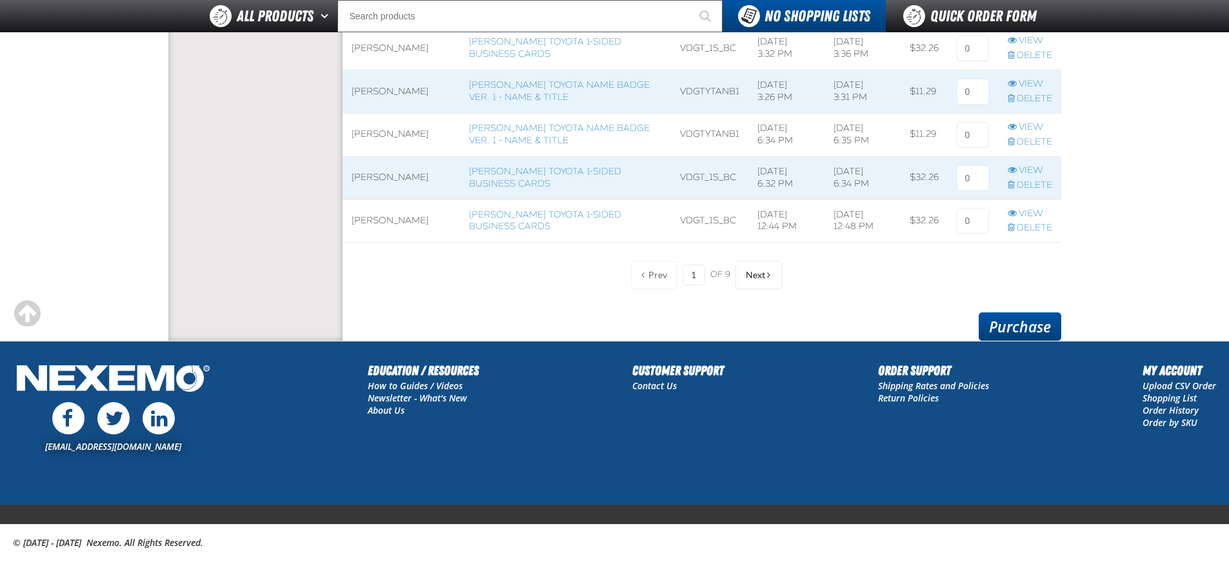
type input "1"
click at [1004, 324] on link "Purchase" at bounding box center [1020, 326] width 83 height 28
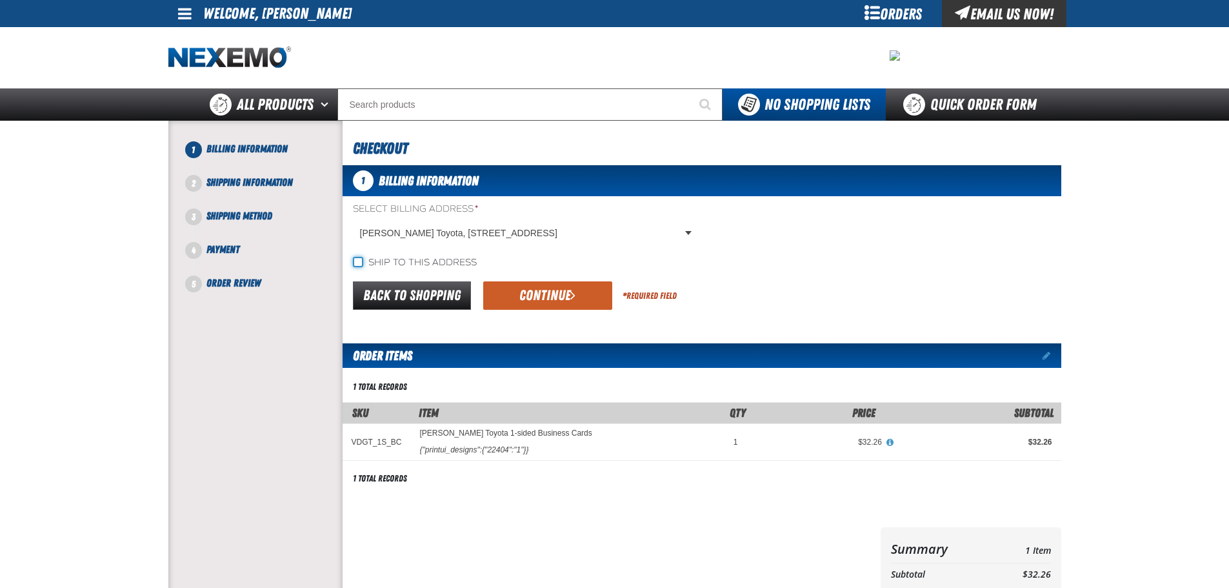
drag, startPoint x: 356, startPoint y: 264, endPoint x: 410, endPoint y: 272, distance: 54.1
click at [356, 263] on input "Ship to this address" at bounding box center [358, 262] width 10 height 10
checkbox input "true"
click at [528, 304] on button "Continue" at bounding box center [547, 295] width 129 height 28
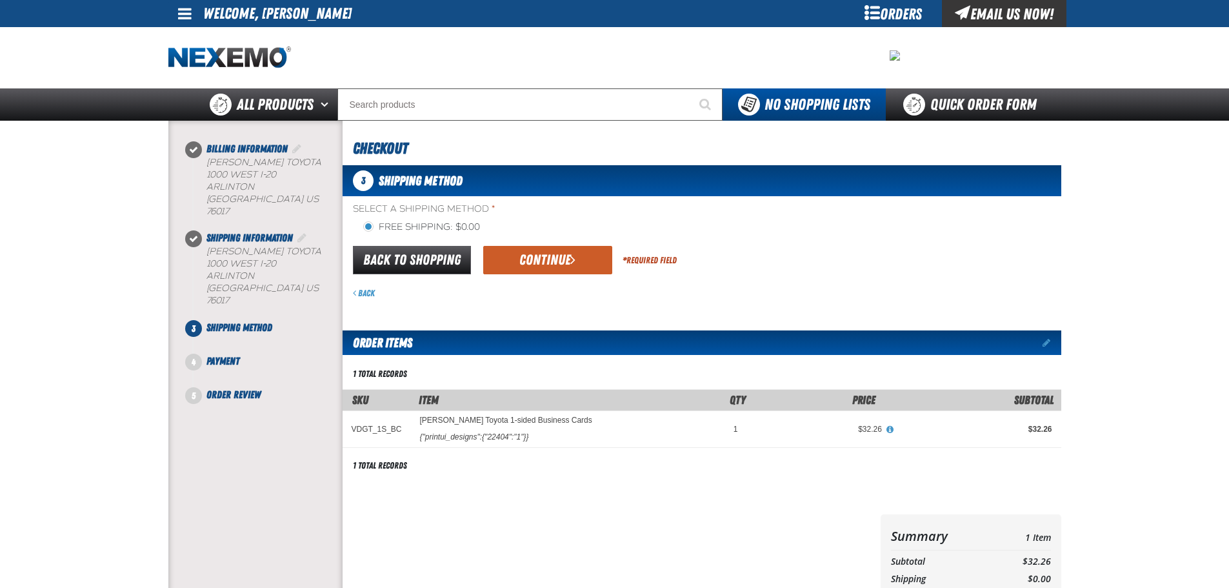
scroll to position [65, 0]
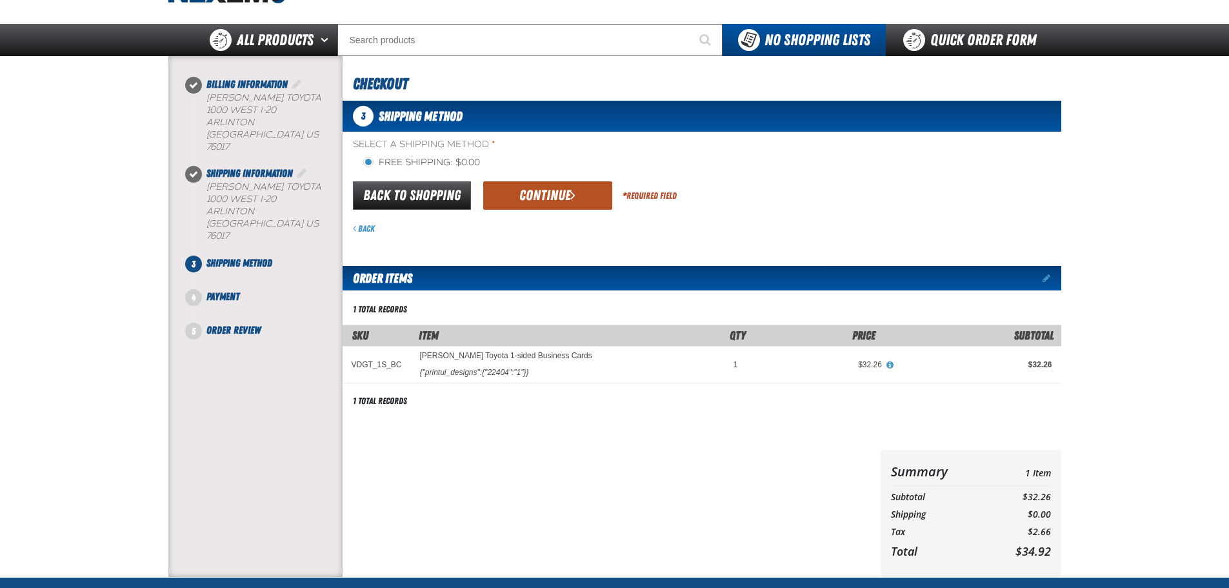
click at [559, 192] on button "Continue" at bounding box center [547, 195] width 129 height 28
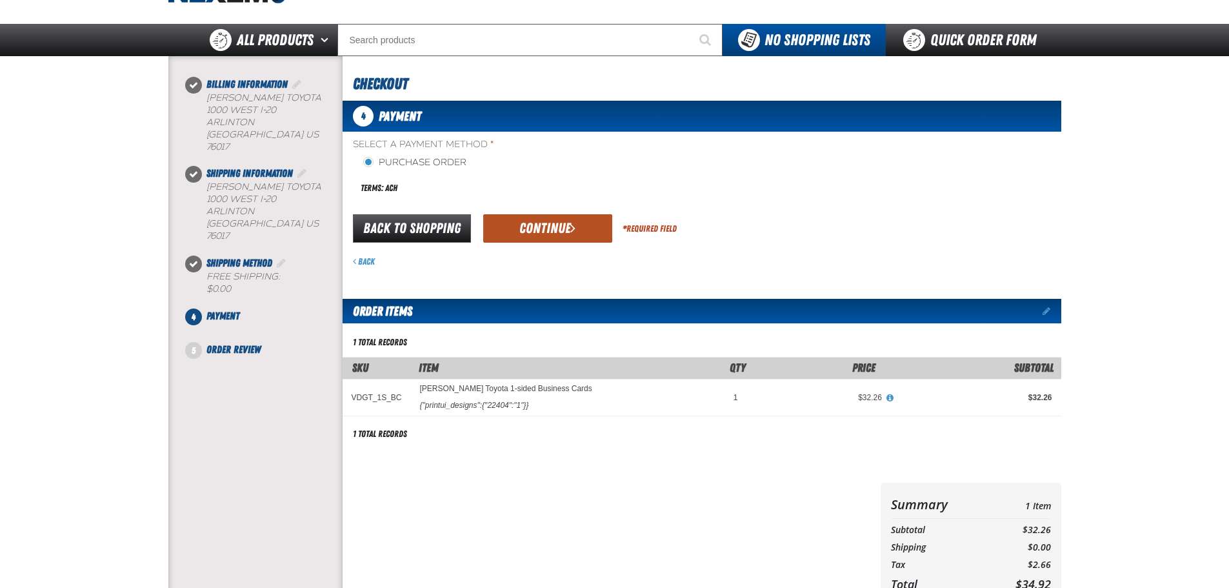
click at [519, 221] on button "Continue" at bounding box center [547, 228] width 129 height 28
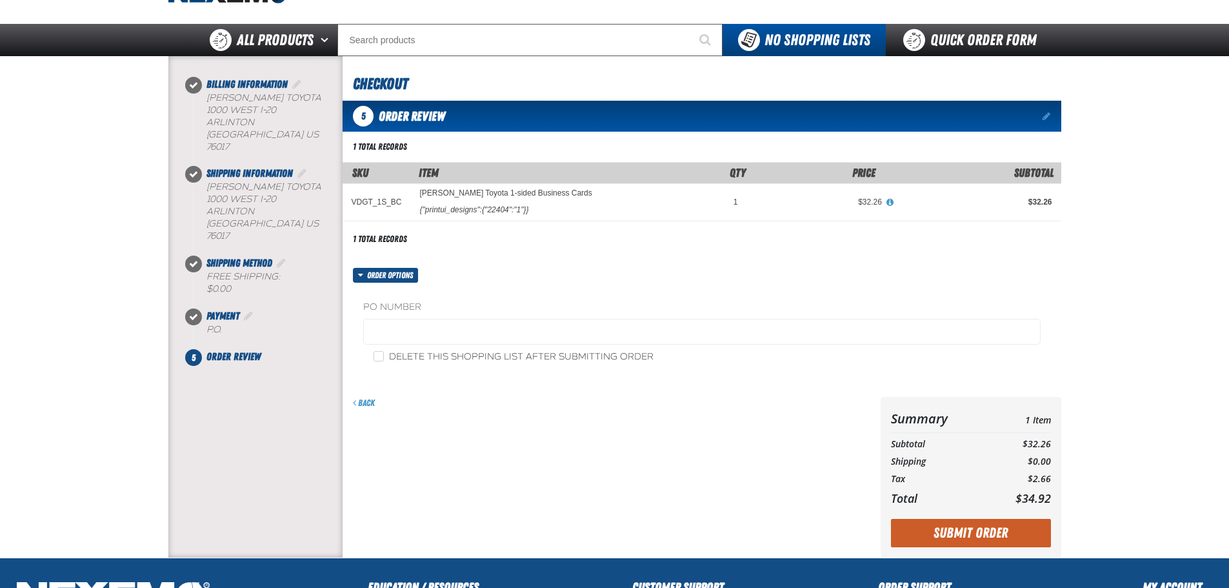
click at [974, 534] on button "Submit Order" at bounding box center [971, 533] width 160 height 28
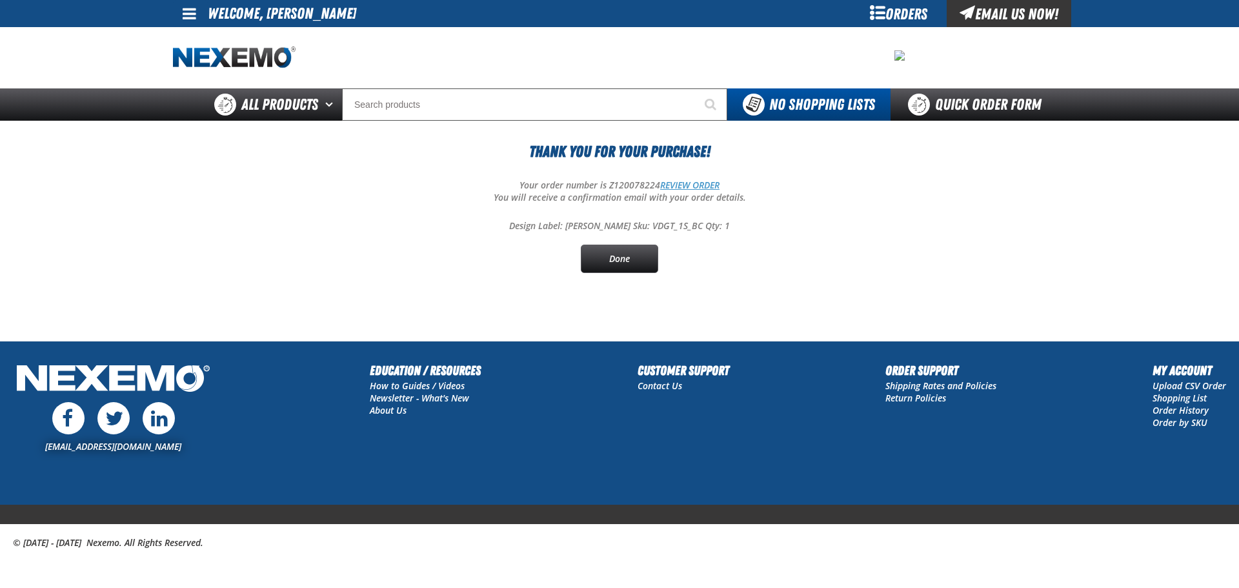
click at [695, 183] on link "REVIEW ORDER" at bounding box center [689, 185] width 59 height 12
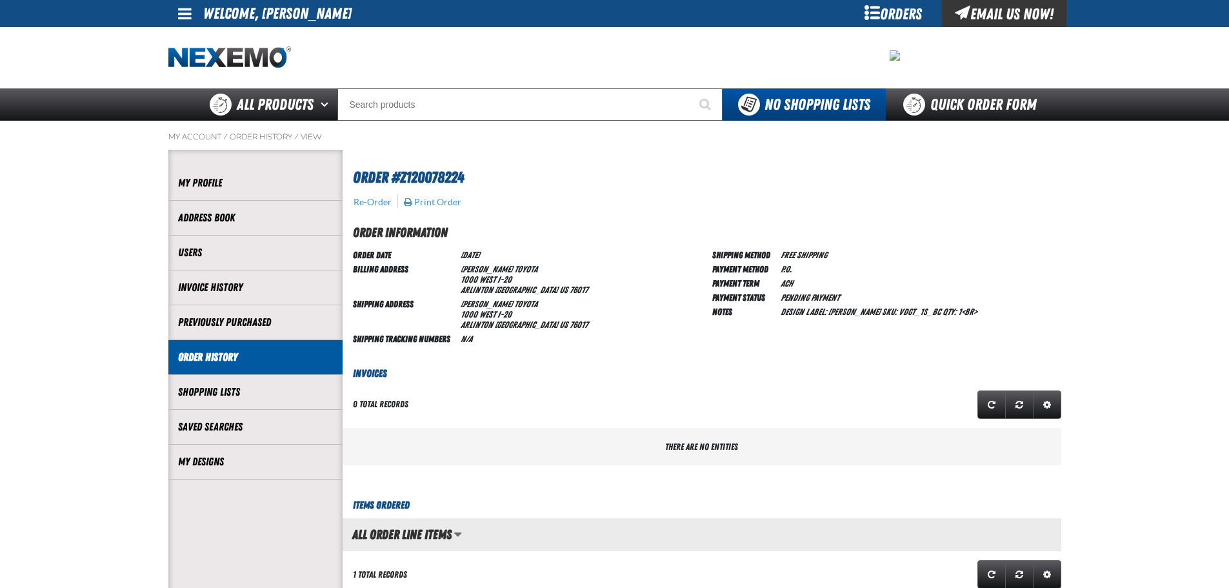
scroll to position [1, 1]
